Goal: Information Seeking & Learning: Learn about a topic

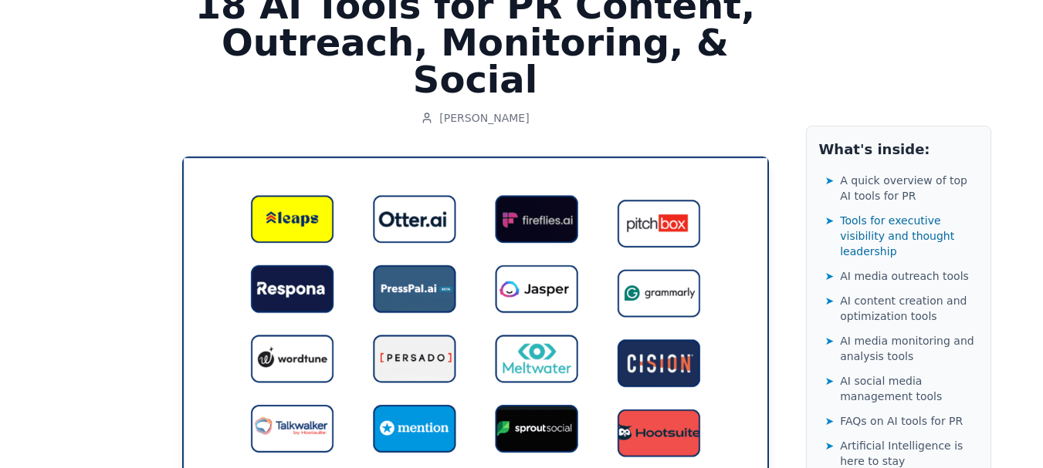
scroll to position [154, 0]
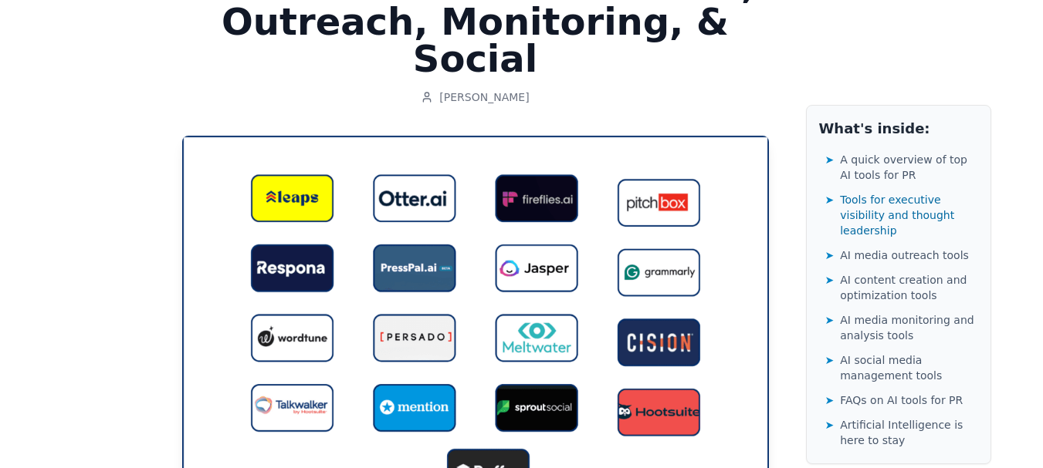
click at [549, 161] on img at bounding box center [475, 330] width 587 height 388
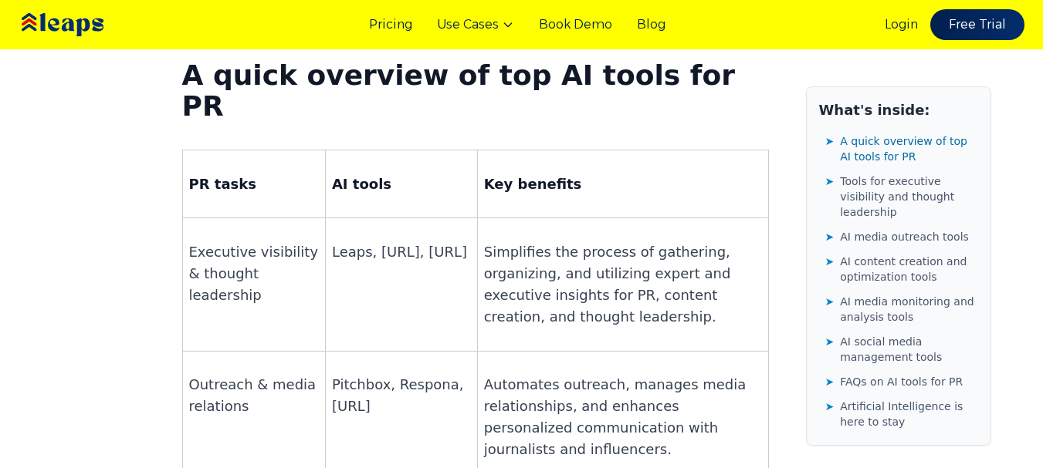
scroll to position [1081, 0]
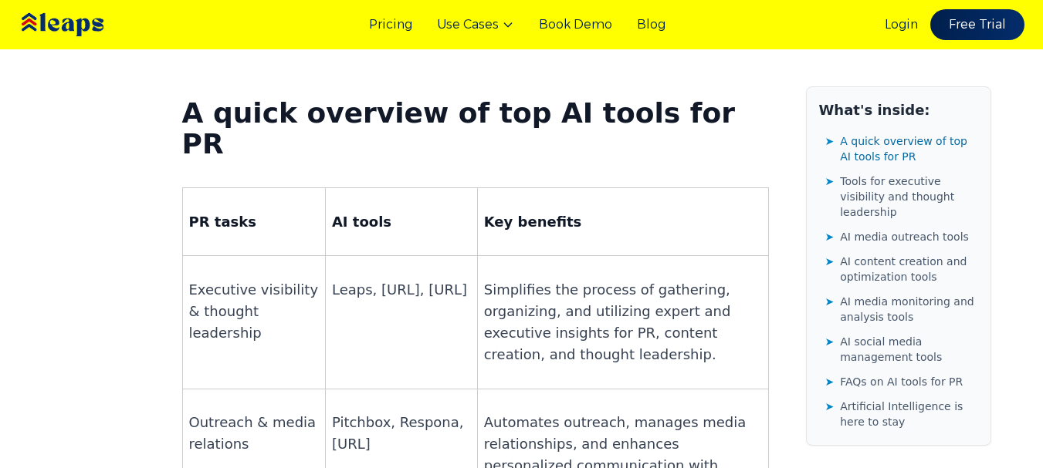
click at [345, 279] on p "Leaps, [URL], [URL]" at bounding box center [401, 290] width 139 height 22
drag, startPoint x: 345, startPoint y: 192, endPoint x: 374, endPoint y: 191, distance: 28.6
click at [374, 279] on p "Leaps, [URL], [URL]" at bounding box center [401, 290] width 139 height 22
copy p "[URL]"
click at [377, 279] on p "Leaps, [URL], [URL]" at bounding box center [401, 290] width 139 height 22
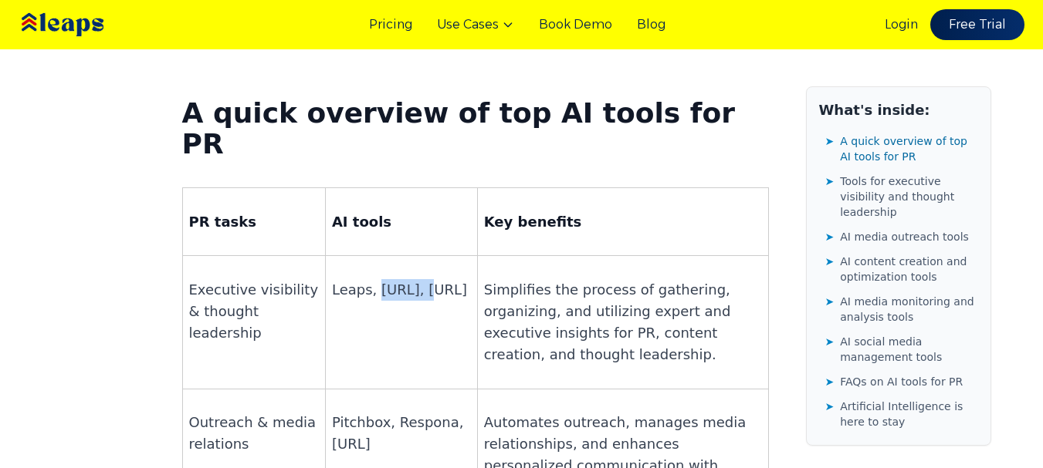
drag, startPoint x: 377, startPoint y: 166, endPoint x: 403, endPoint y: 164, distance: 25.5
click at [403, 279] on p "Leaps, [URL], [URL]" at bounding box center [401, 290] width 139 height 22
click at [341, 279] on p "Leaps, [URL], [URL]" at bounding box center [401, 290] width 139 height 22
click at [410, 412] on p "Pitchbox, Respona, [URL]" at bounding box center [401, 433] width 139 height 43
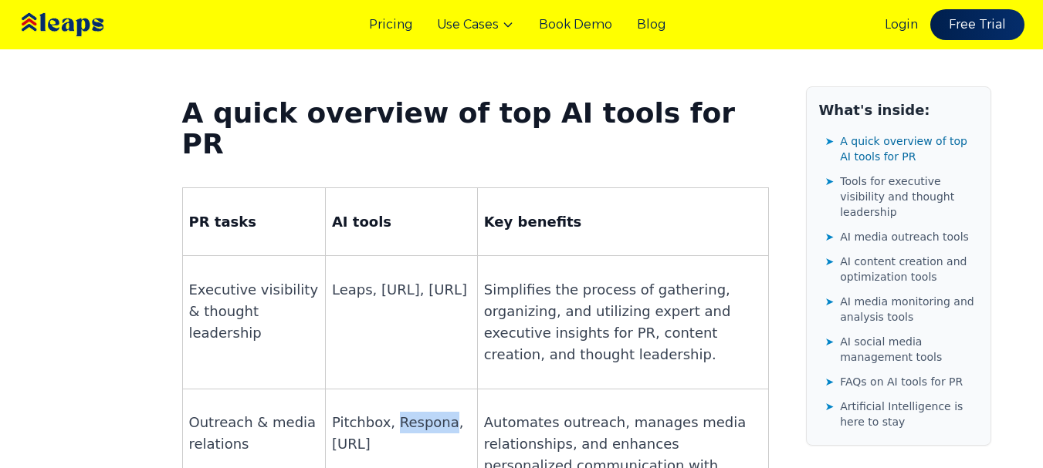
click at [410, 412] on p "Pitchbox, Respona, [URL]" at bounding box center [401, 433] width 139 height 43
click at [348, 412] on p "Pitchbox, Respona, [URL]" at bounding box center [401, 433] width 139 height 43
drag, startPoint x: 348, startPoint y: 300, endPoint x: 391, endPoint y: 301, distance: 42.5
click at [391, 412] on p "Pitchbox, Respona, [URL]" at bounding box center [401, 433] width 139 height 43
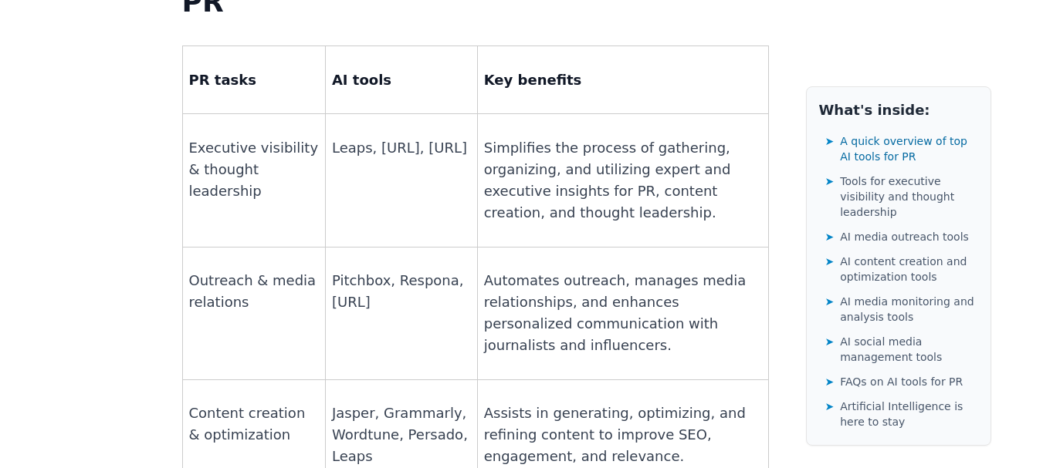
scroll to position [1312, 0]
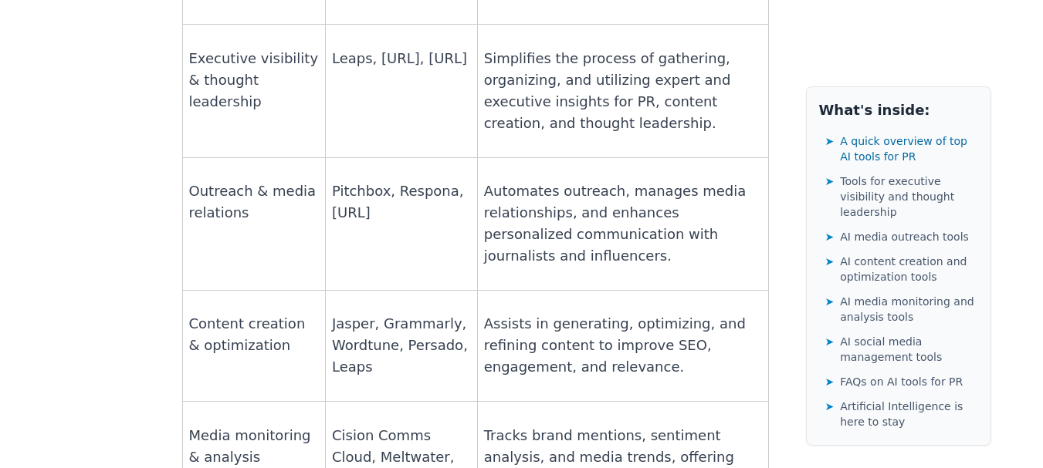
click at [350, 425] on p "Cision Comms Cloud, Meltwater, Mention, Talkwalker" at bounding box center [401, 457] width 139 height 65
drag, startPoint x: 350, startPoint y: 289, endPoint x: 431, endPoint y: 289, distance: 80.3
click at [431, 425] on p "Cision Comms Cloud, Meltwater, Mention, Talkwalker" at bounding box center [401, 457] width 139 height 65
drag, startPoint x: 431, startPoint y: 289, endPoint x: 299, endPoint y: 337, distance: 140.1
click at [299, 401] on td "Media monitoring & analysis" at bounding box center [253, 456] width 143 height 111
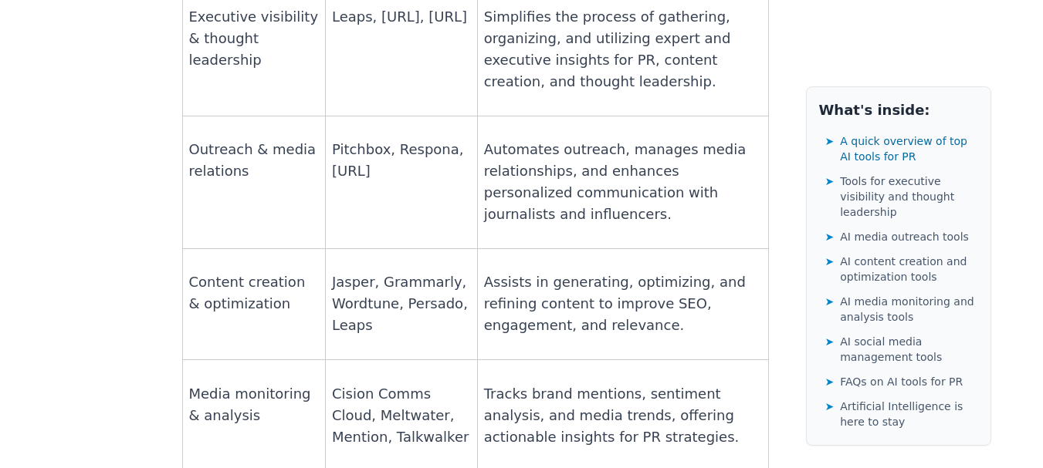
scroll to position [1466, 0]
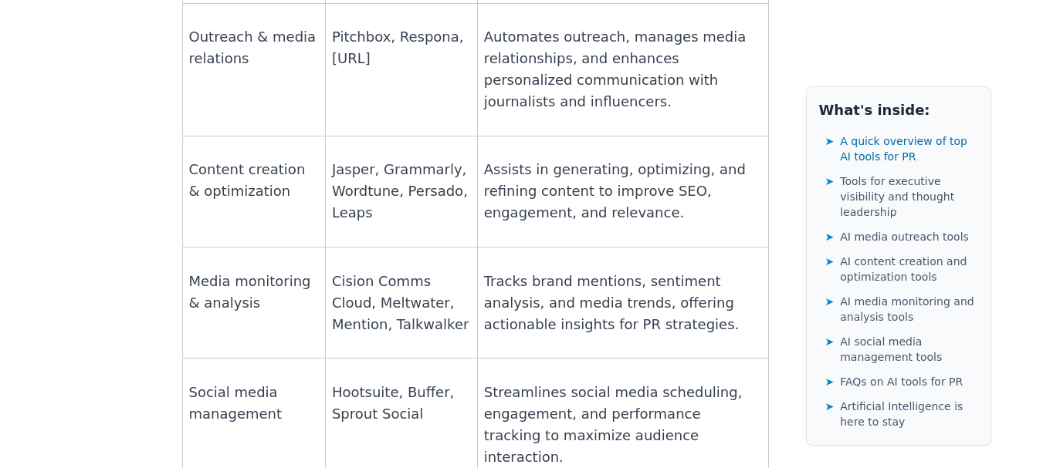
click at [353, 382] on p "Hootsuite, Buffer, Sprout Social" at bounding box center [401, 403] width 139 height 43
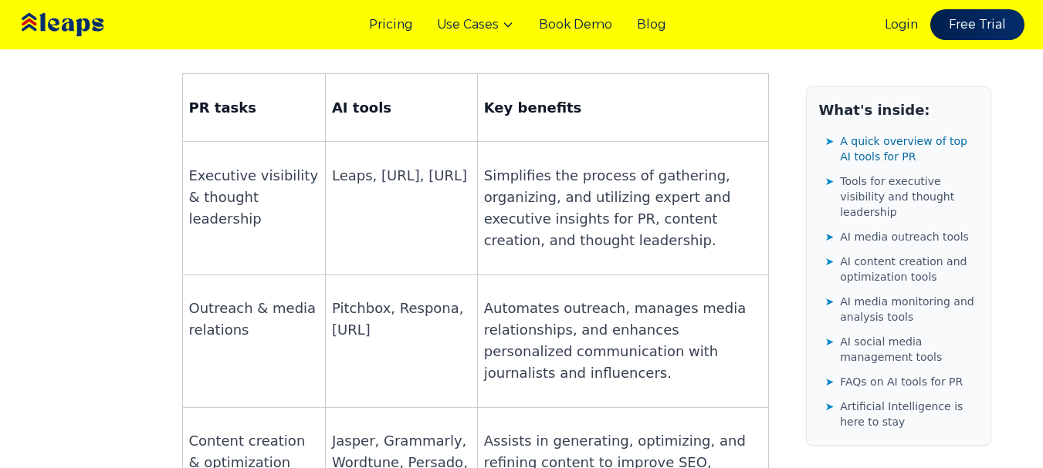
scroll to position [1158, 0]
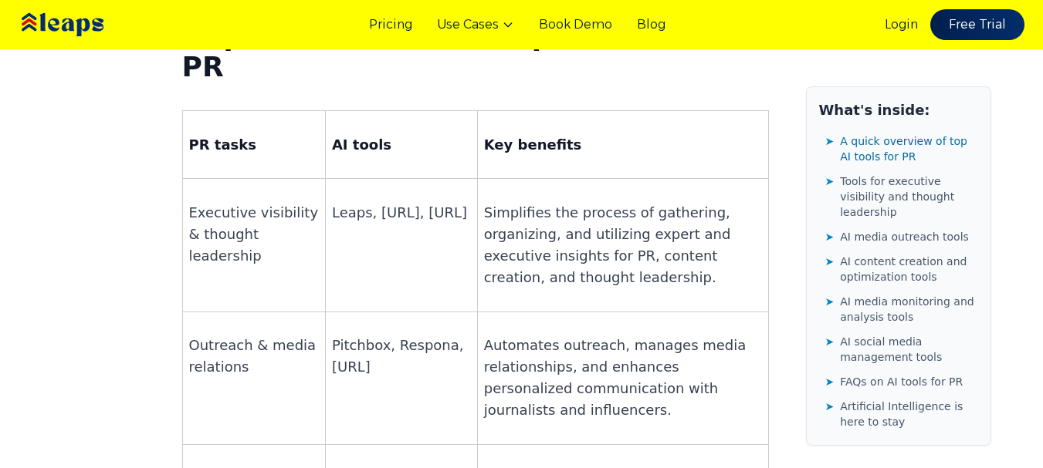
click at [347, 335] on p "Pitchbox, Respona, [URL]" at bounding box center [401, 356] width 139 height 43
